Goal: Navigation & Orientation: Understand site structure

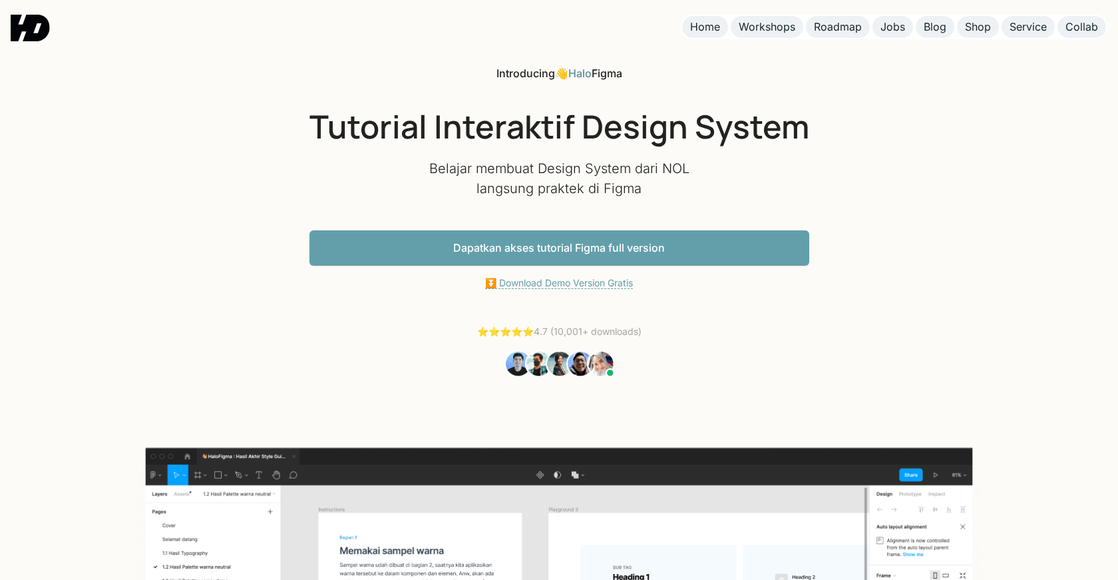
click at [582, 284] on link "⏬ Download Demo Version Gratis" at bounding box center [559, 283] width 148 height 12
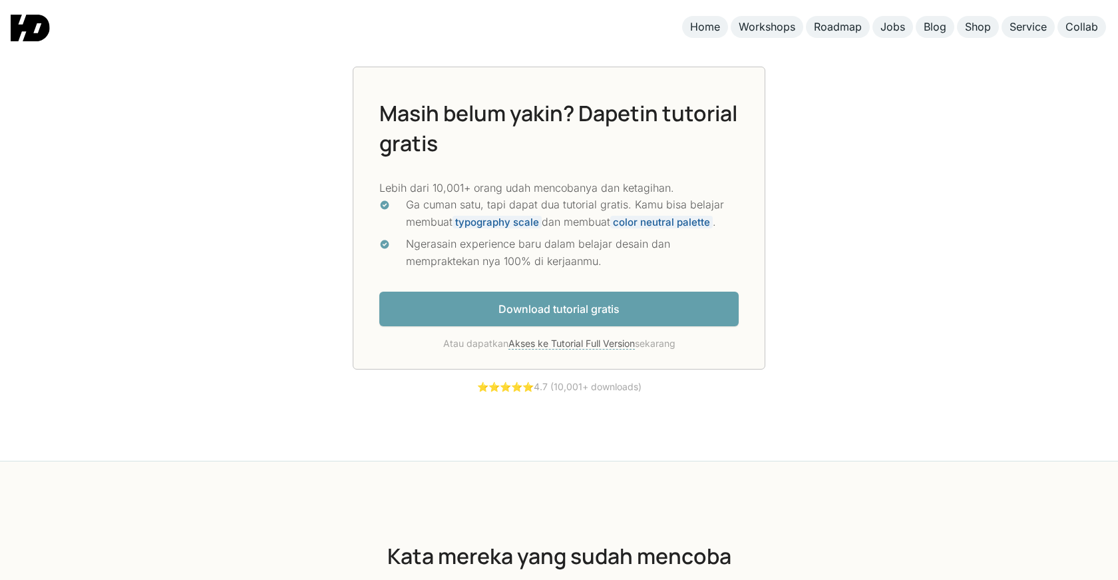
scroll to position [3559, 0]
click at [575, 306] on link "Download tutorial gratis" at bounding box center [558, 308] width 359 height 35
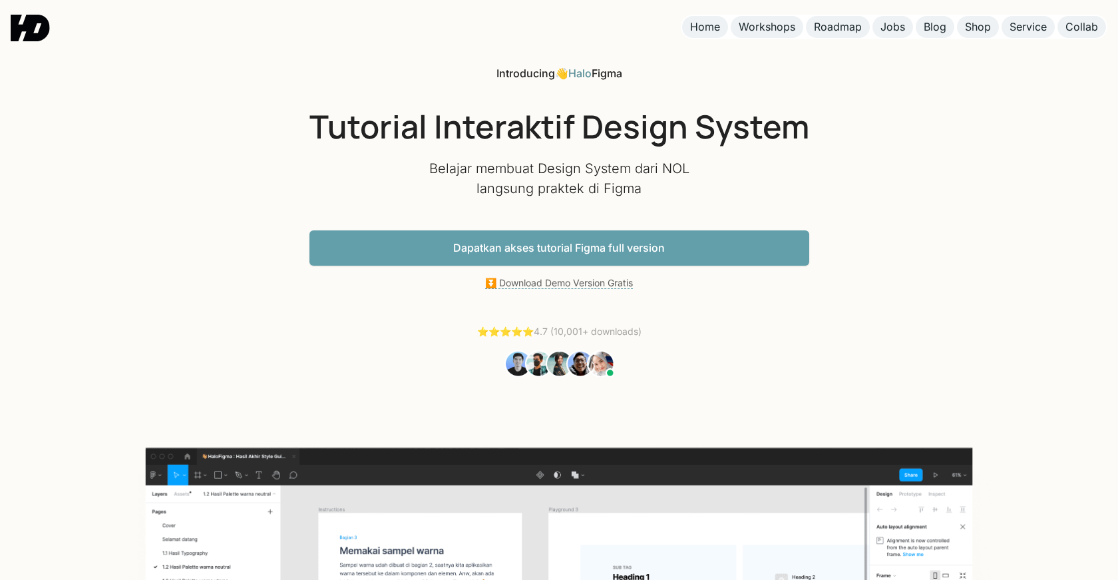
click at [417, 254] on link "Dapatkan akses tutorial Figma full version" at bounding box center [560, 247] width 500 height 35
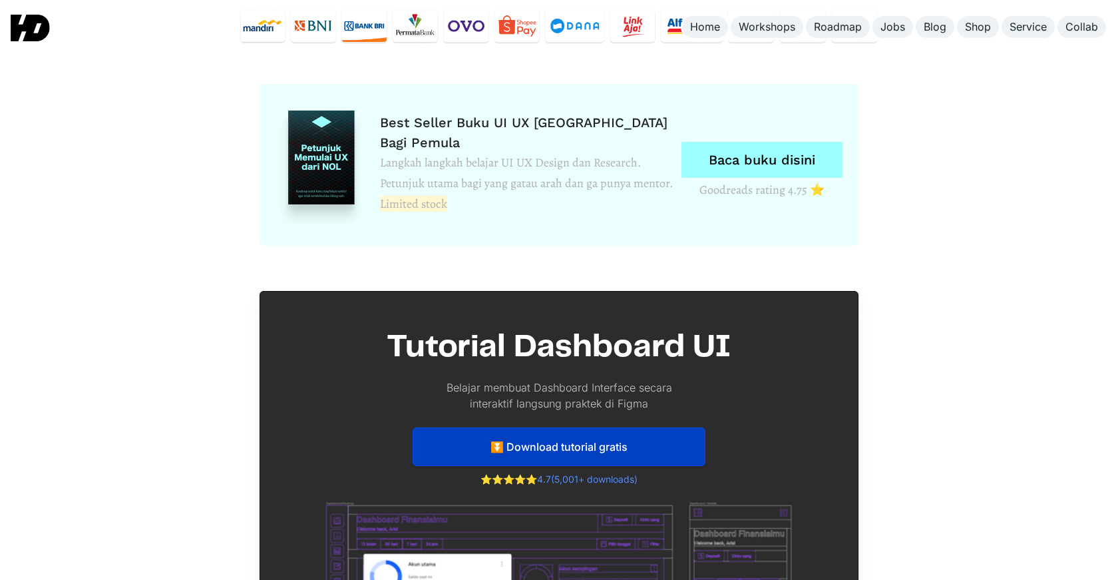
scroll to position [6250, 0]
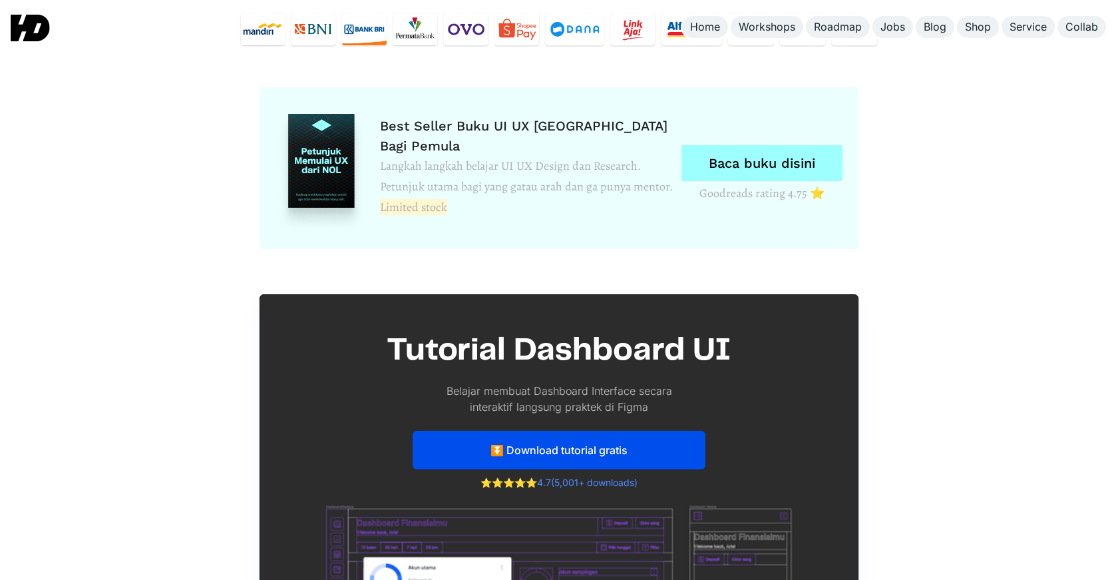
click at [485, 445] on link "⏬ Download tutorial gratis" at bounding box center [559, 450] width 293 height 39
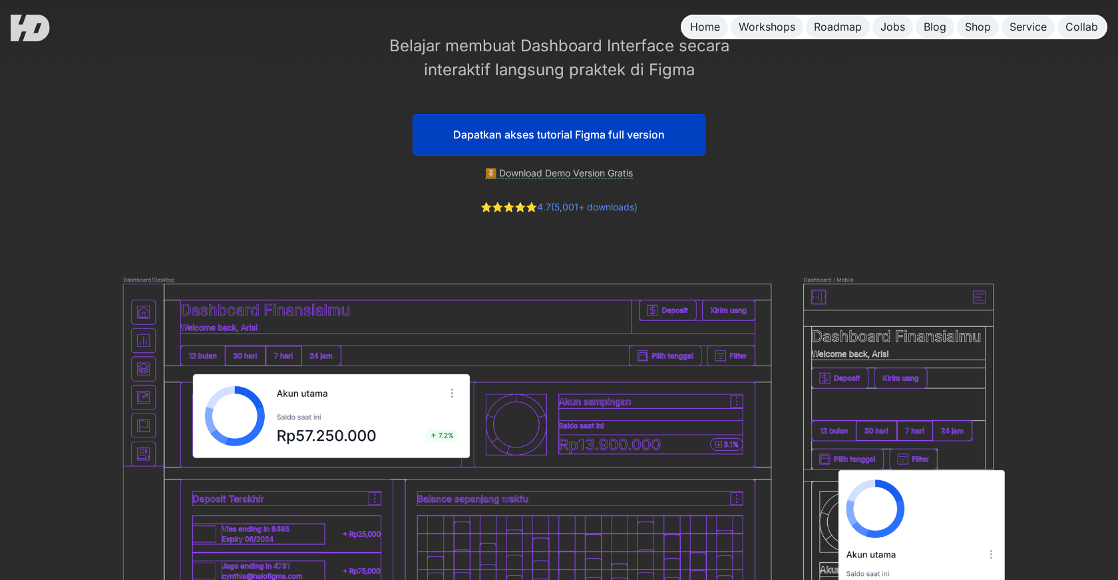
click at [525, 168] on link "⏬ Download Demo Version Gratis" at bounding box center [559, 173] width 148 height 12
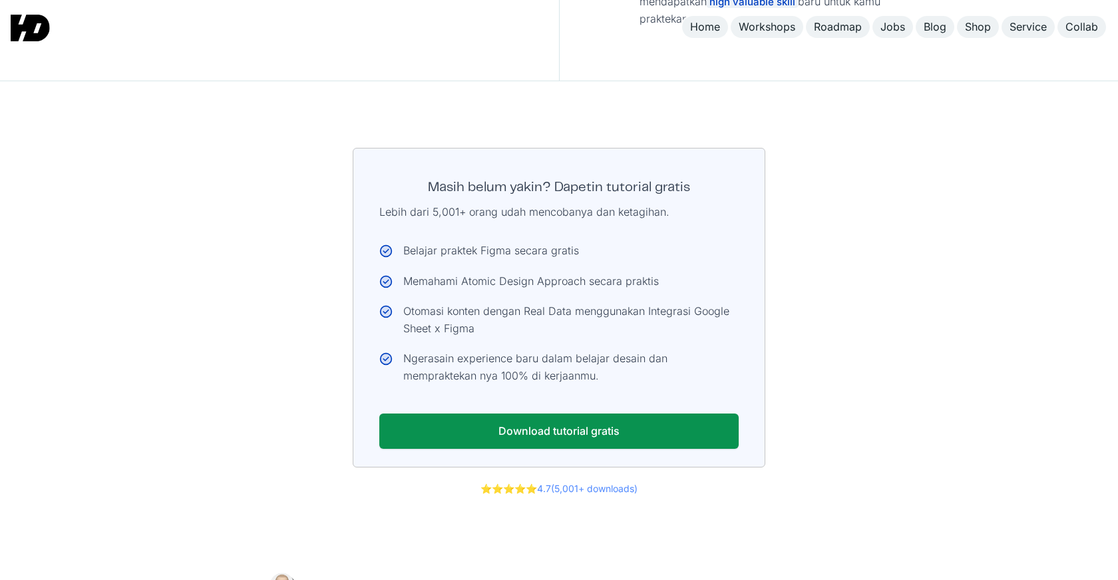
scroll to position [6942, 0]
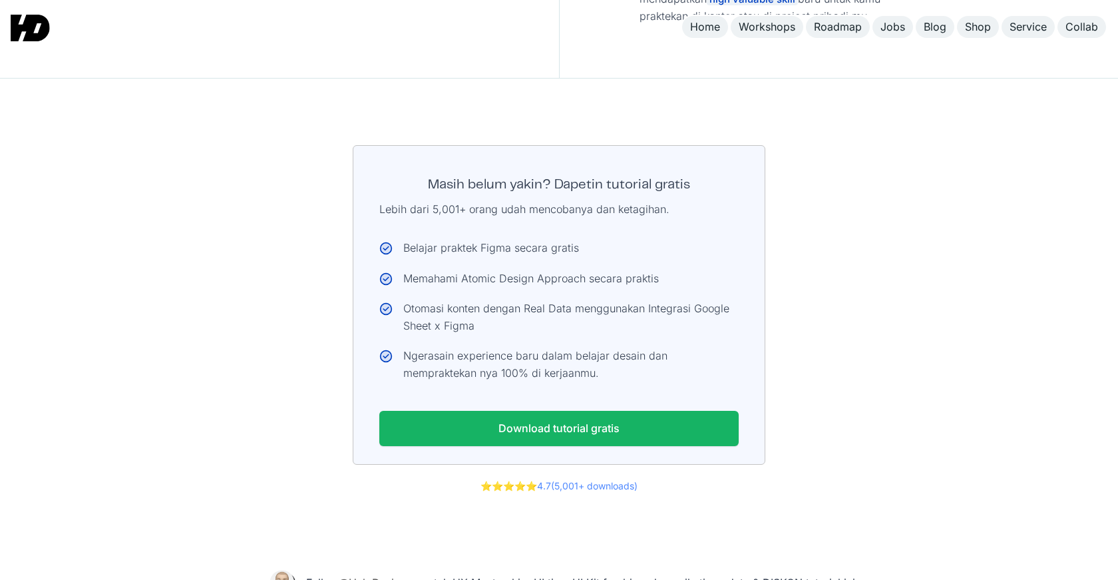
click at [543, 411] on link "Download tutorial gratis" at bounding box center [558, 428] width 359 height 35
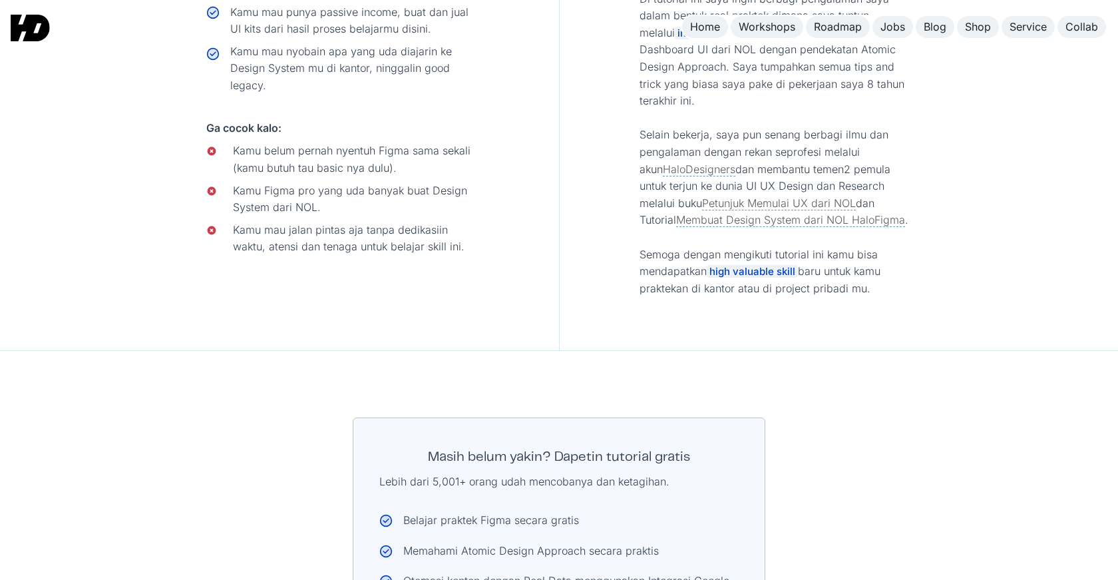
scroll to position [6673, 0]
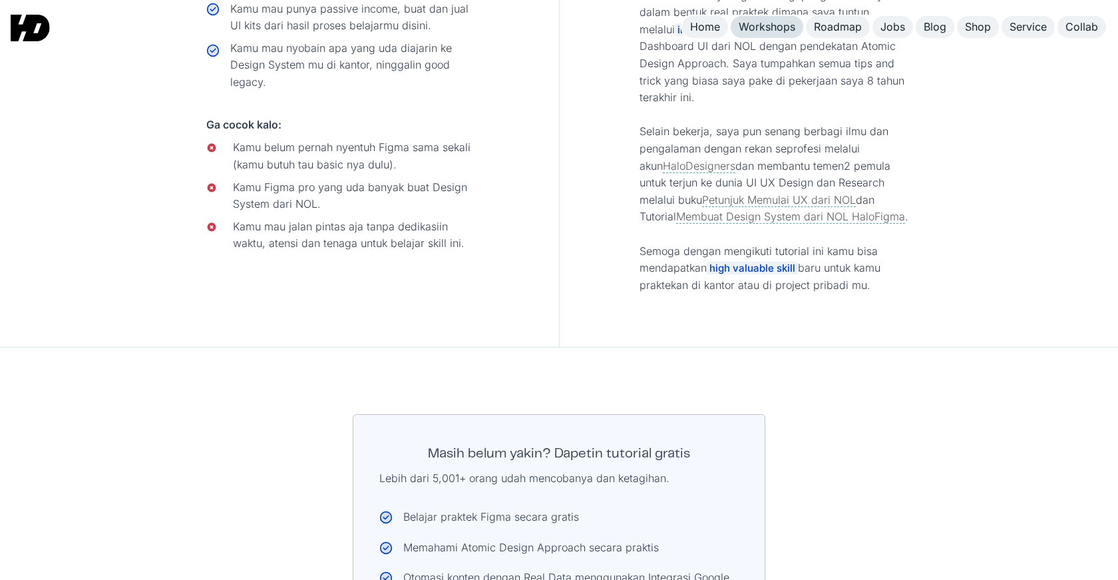
click at [778, 25] on div "Workshops" at bounding box center [767, 27] width 57 height 14
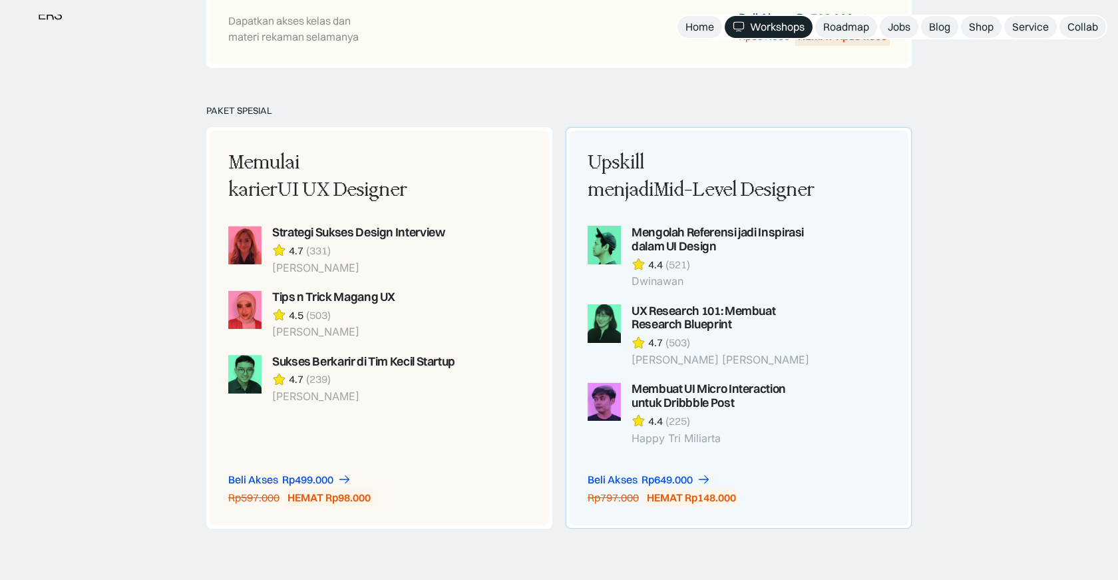
scroll to position [1014, 0]
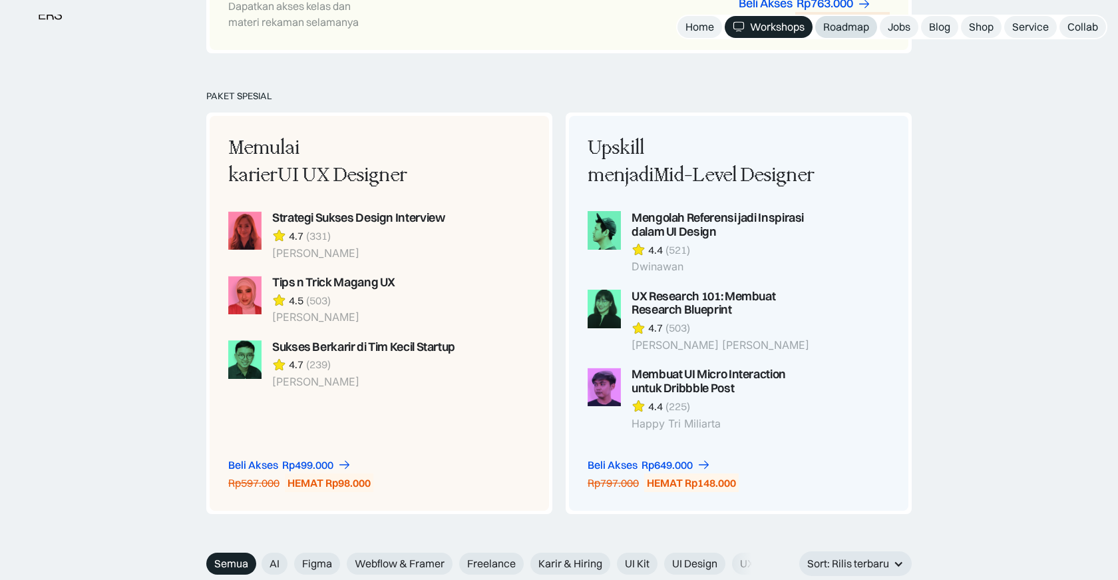
click at [849, 31] on div "Roadmap" at bounding box center [846, 27] width 46 height 14
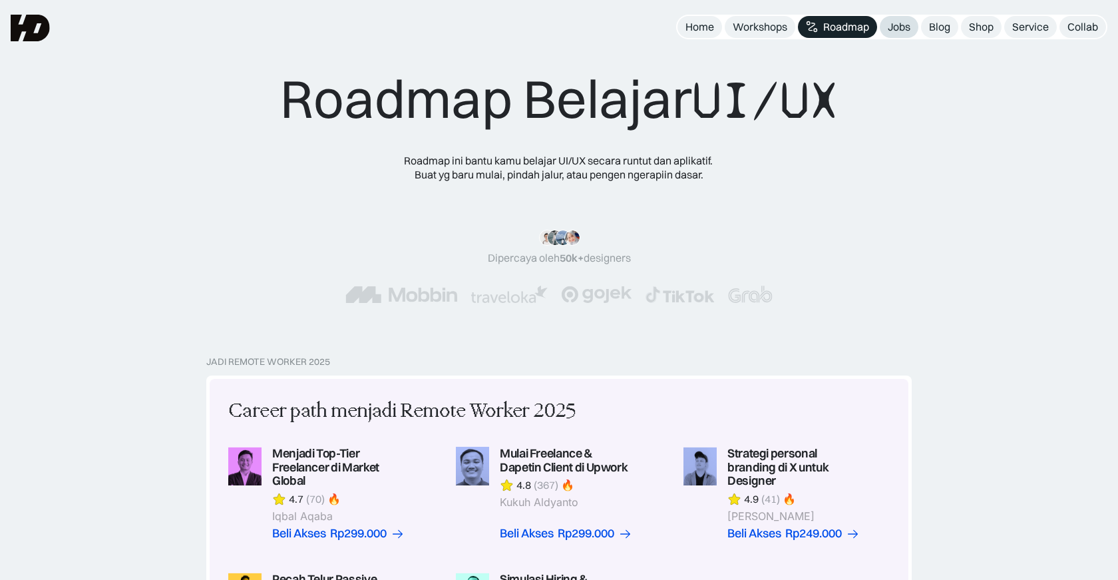
click at [900, 29] on div "Jobs" at bounding box center [899, 27] width 23 height 14
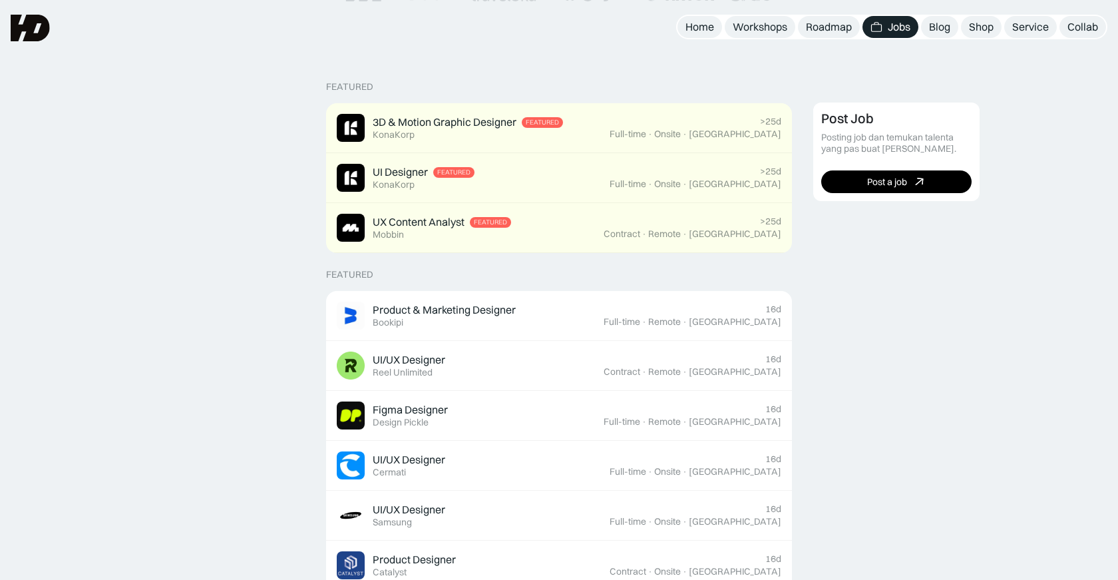
scroll to position [278, 0]
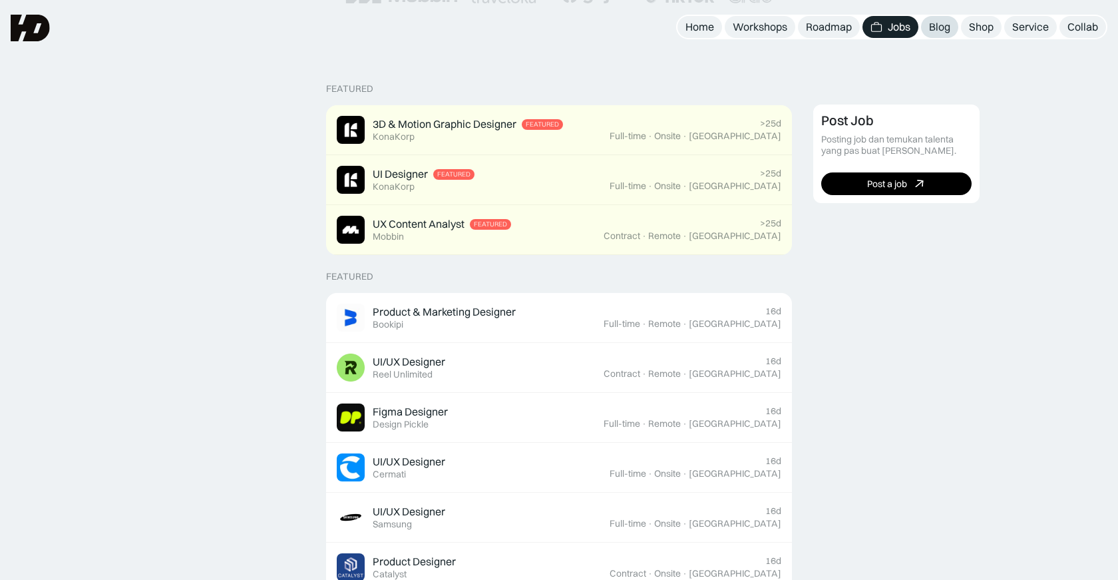
click at [948, 33] on div "Blog" at bounding box center [939, 27] width 21 height 14
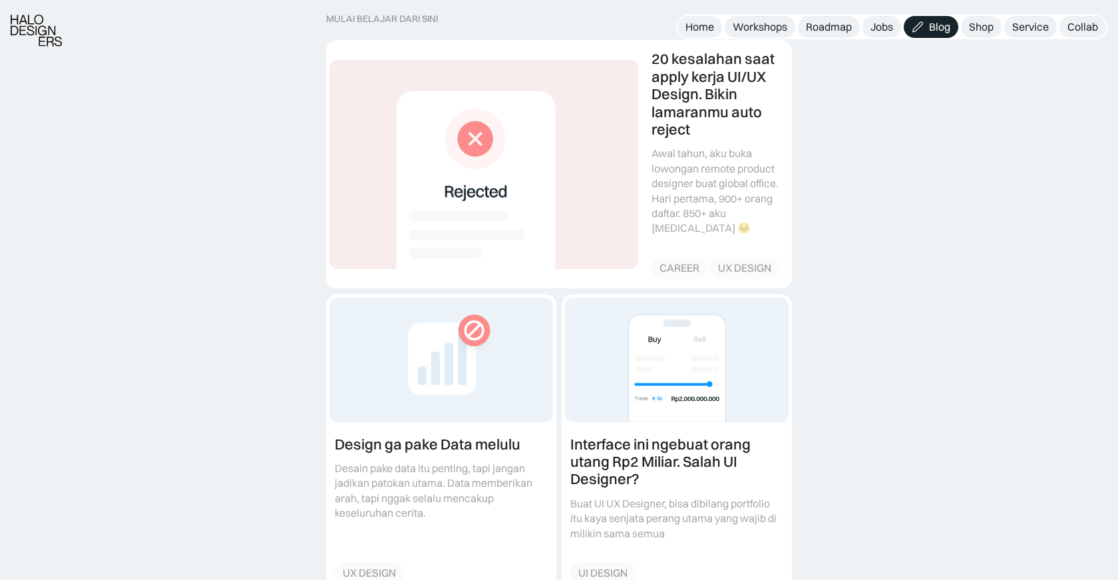
scroll to position [224, 0]
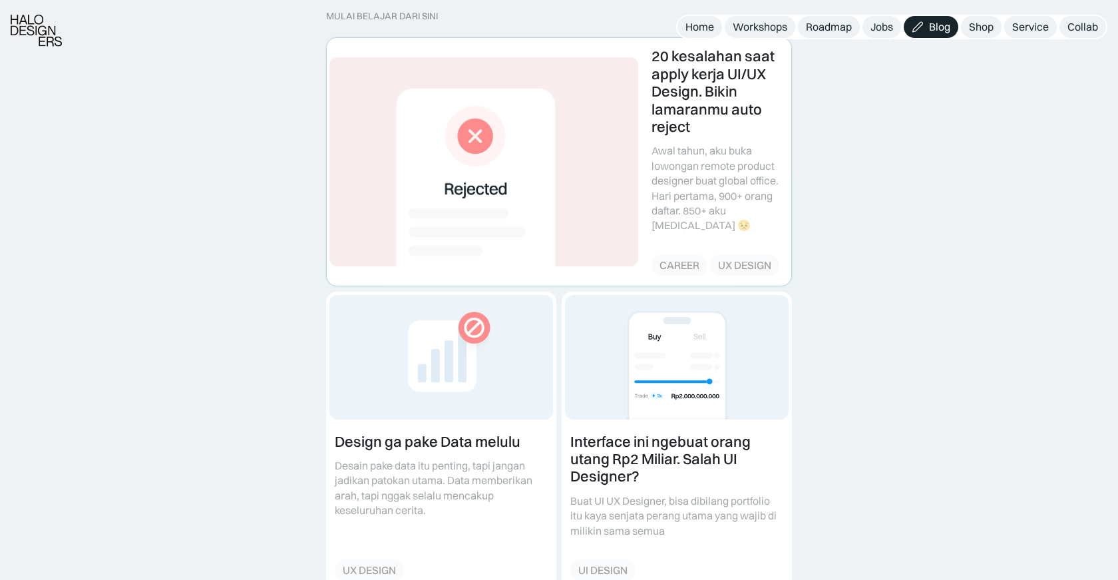
click at [722, 183] on link at bounding box center [559, 161] width 465 height 247
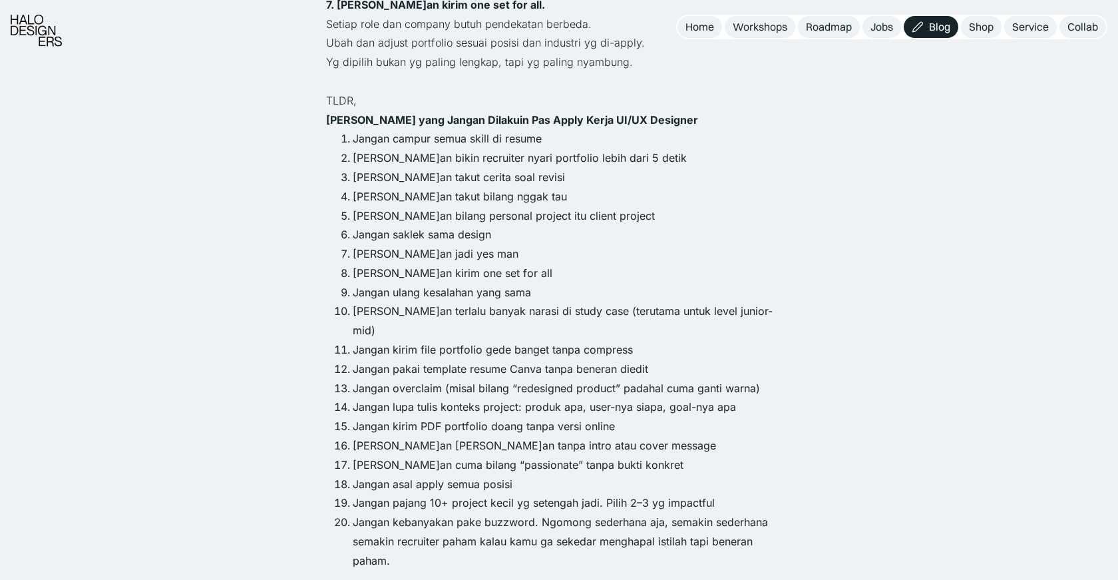
scroll to position [1386, 0]
click at [985, 33] on div "Shop" at bounding box center [981, 27] width 25 height 14
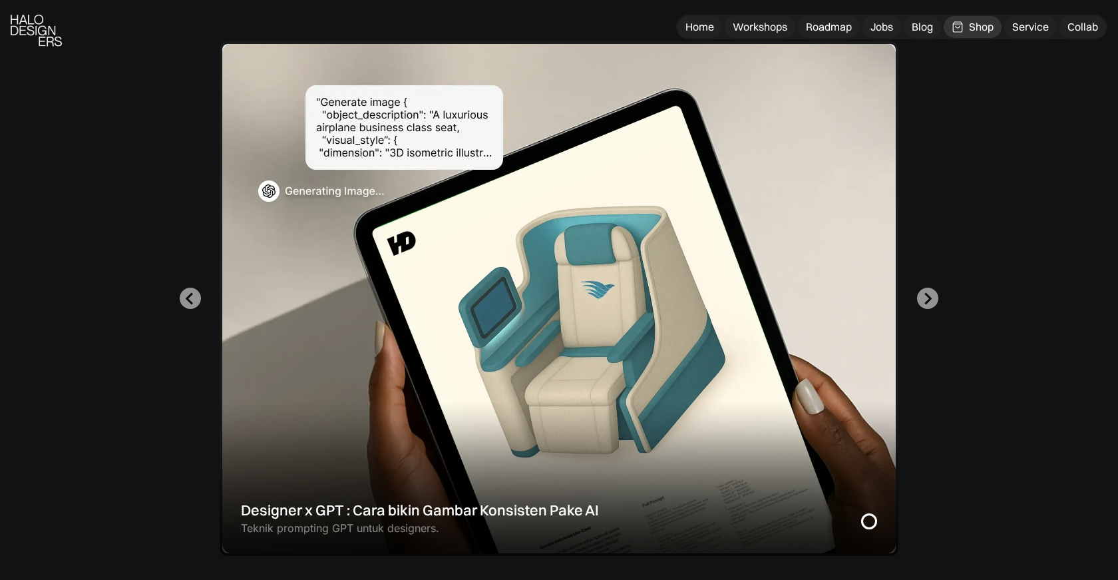
scroll to position [375, 0]
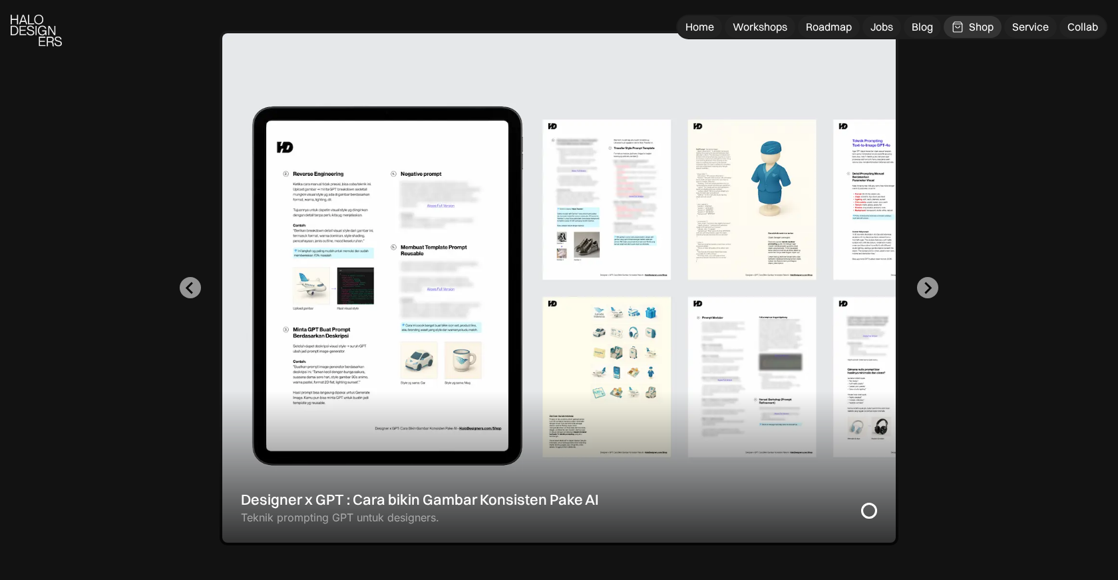
click at [638, 347] on div "1 of 2" at bounding box center [559, 288] width 679 height 515
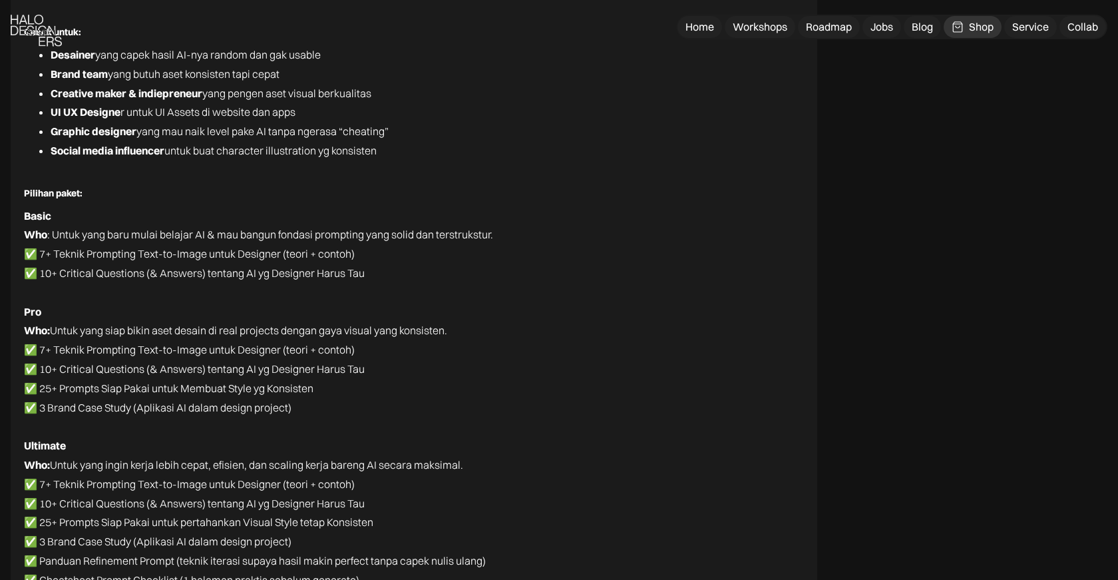
scroll to position [7536, 0]
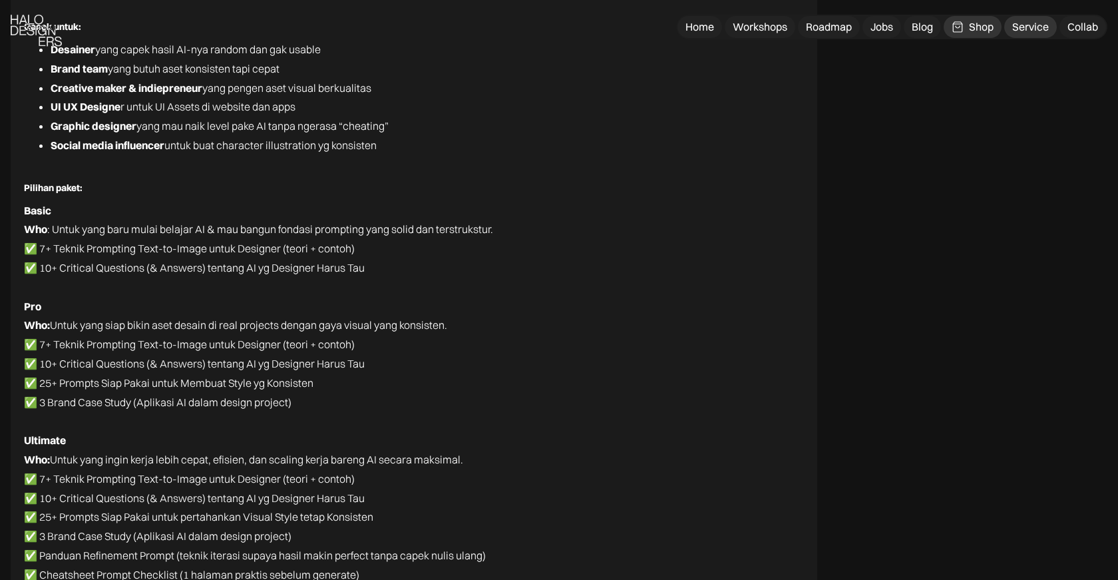
click at [1024, 28] on div "Service" at bounding box center [1031, 27] width 37 height 14
